Goal: Information Seeking & Learning: Learn about a topic

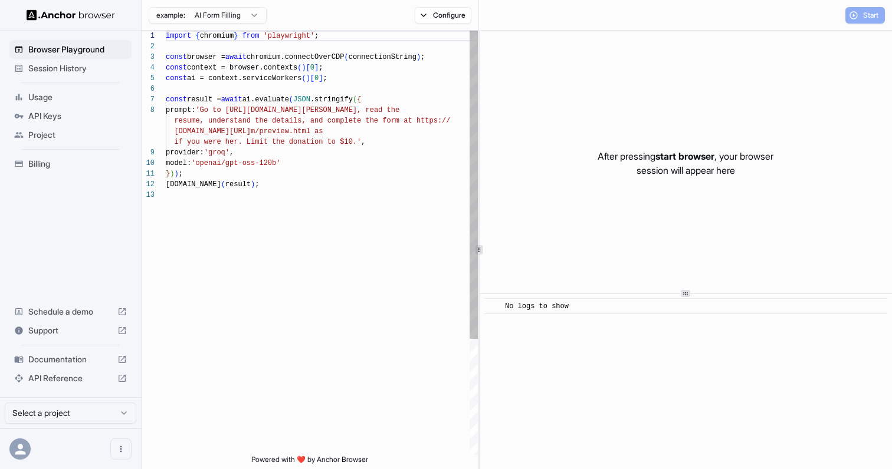
scroll to position [74, 0]
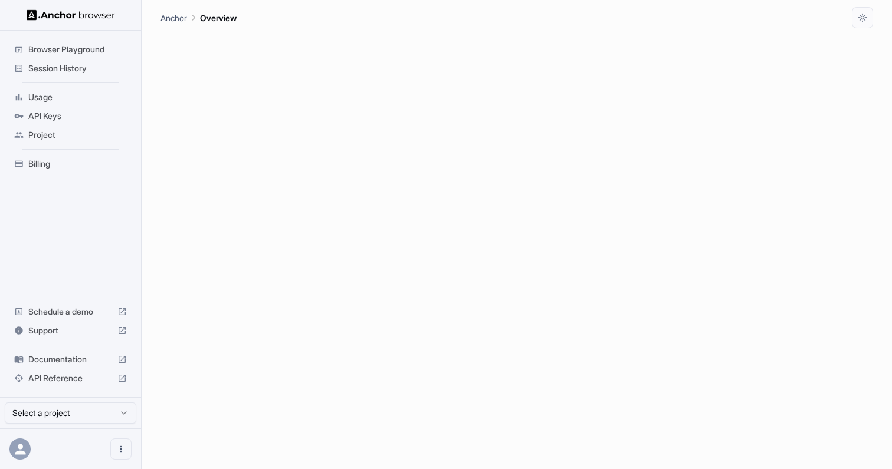
click at [72, 363] on span "Documentation" at bounding box center [70, 360] width 84 height 12
